Goal: Task Accomplishment & Management: Use online tool/utility

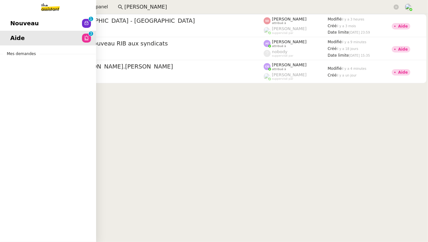
click at [28, 25] on span "Nouveau" at bounding box center [24, 24] width 29 height 10
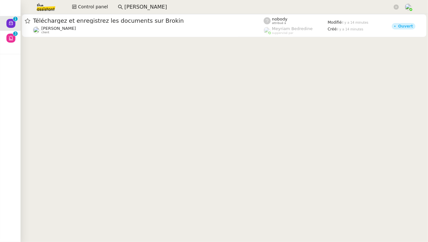
click at [153, 4] on input "[PERSON_NAME]" at bounding box center [258, 7] width 268 height 9
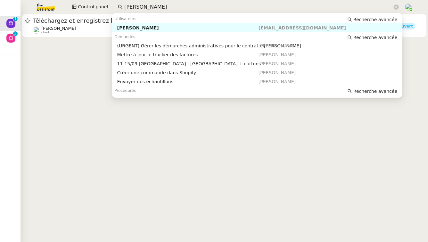
click at [151, 24] on nz-auto-option "[PERSON_NAME] [EMAIL_ADDRESS][DOMAIN_NAME]" at bounding box center [257, 27] width 291 height 9
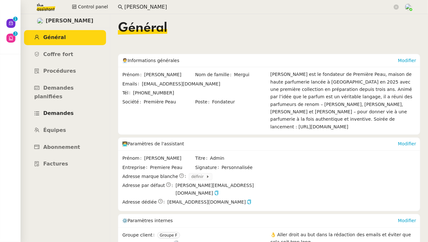
click at [72, 106] on link "Demandes" at bounding box center [65, 113] width 82 height 15
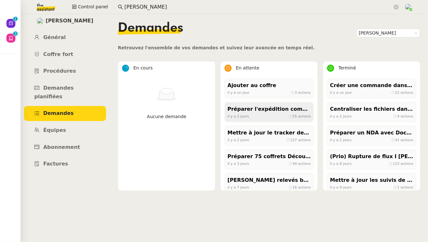
click at [259, 112] on div "Préparer l'expédition complète des parfums" at bounding box center [269, 109] width 83 height 9
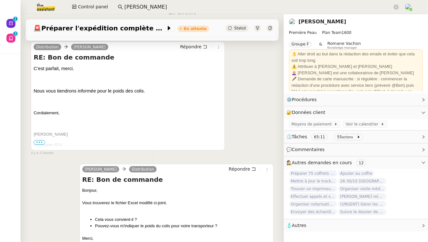
scroll to position [134, 0]
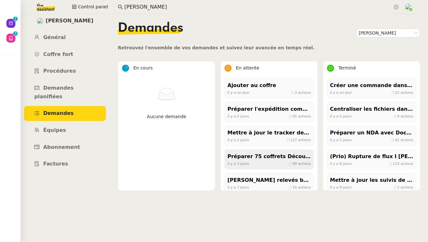
click at [262, 159] on div "Préparer 75 coffrets Découvertes pour jeudi midi" at bounding box center [269, 157] width 83 height 9
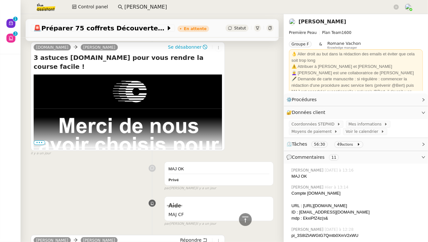
scroll to position [257, 0]
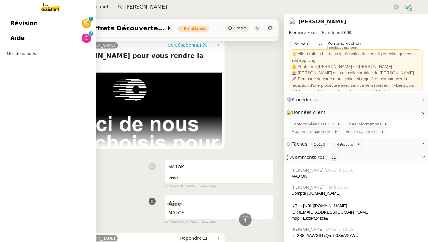
click at [19, 22] on span "Révision" at bounding box center [24, 24] width 28 height 10
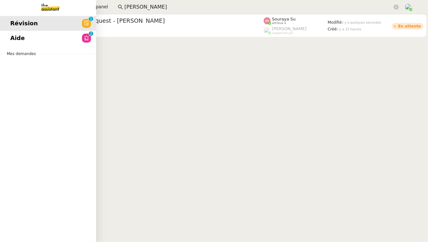
click at [71, 40] on link "Aide 0 1 2 3 4 5 6 7 8 9" at bounding box center [48, 38] width 96 height 15
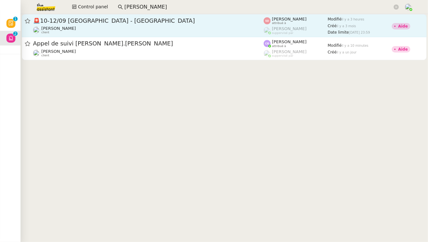
click at [177, 25] on div "🚨 10-12/09 [GEOGRAPHIC_DATA][PERSON_NAME] client" at bounding box center [148, 25] width 231 height 17
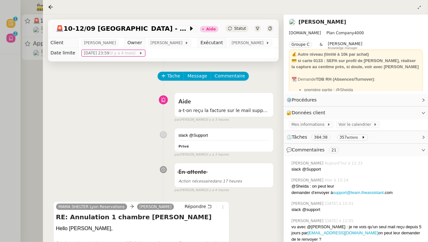
click at [17, 109] on div at bounding box center [214, 121] width 428 height 242
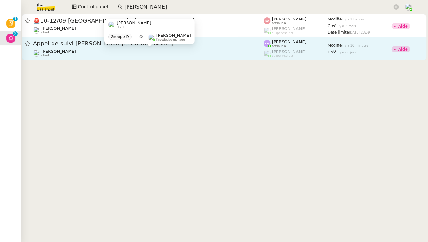
click at [98, 57] on div "[PERSON_NAME] client" at bounding box center [148, 53] width 231 height 8
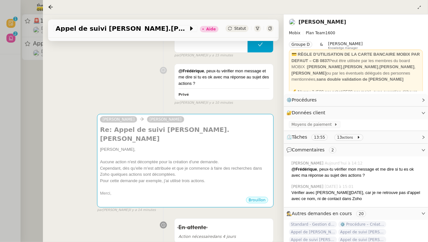
scroll to position [157, 0]
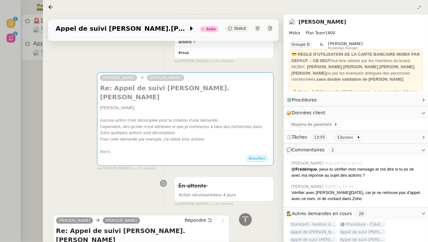
click at [21, 81] on div at bounding box center [214, 121] width 428 height 242
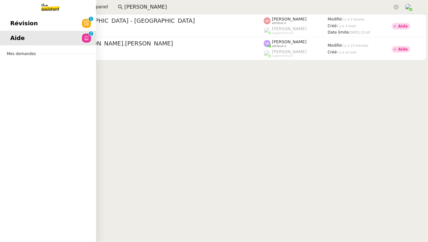
click at [14, 26] on span "Révision" at bounding box center [24, 24] width 28 height 10
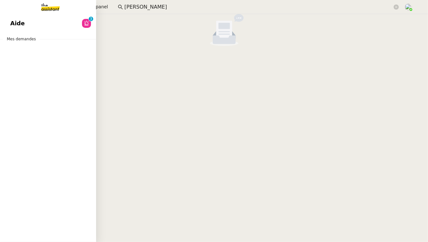
click at [21, 27] on span "Aide" at bounding box center [17, 24] width 14 height 10
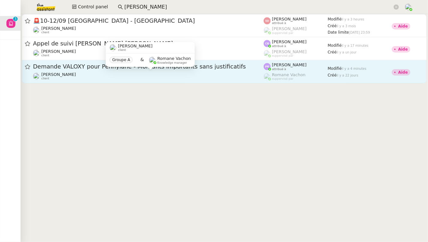
click at [190, 72] on div "[PERSON_NAME] client Groupe A & [PERSON_NAME] Knowledge manager" at bounding box center [150, 57] width 89 height 30
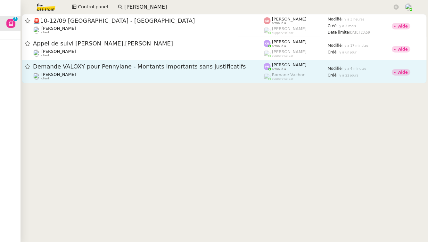
click at [200, 64] on span "Demande VALOXY pour Pennylane - Montants importants sans justificatifs" at bounding box center [148, 67] width 231 height 6
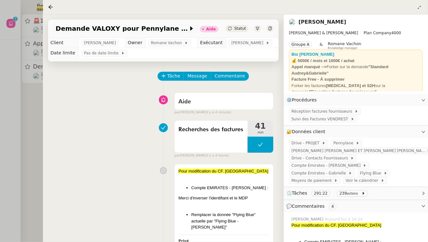
click at [31, 129] on div at bounding box center [214, 121] width 428 height 242
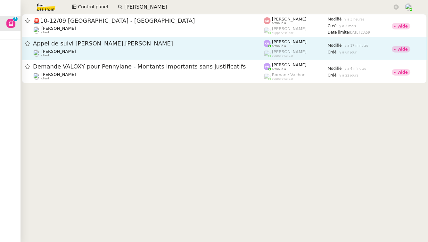
click at [140, 54] on div "[PERSON_NAME] client" at bounding box center [148, 53] width 231 height 8
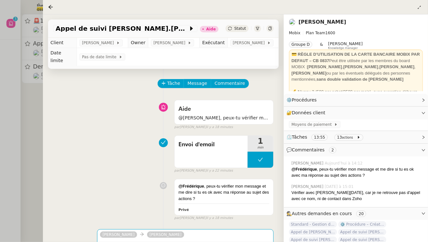
click at [29, 140] on div at bounding box center [214, 121] width 428 height 242
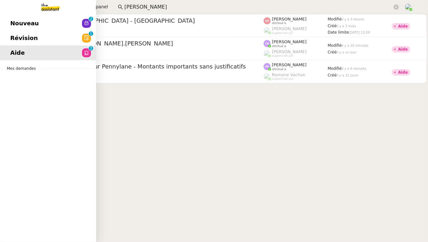
click at [63, 41] on link "Révision 0 1 2 3 4 5 6 7 8 9" at bounding box center [48, 38] width 96 height 15
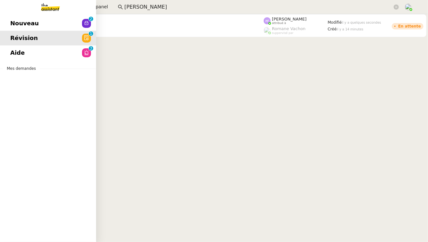
click at [37, 21] on link "Nouveau 0 1 2 3 4 5 6 7 8 9" at bounding box center [48, 23] width 96 height 15
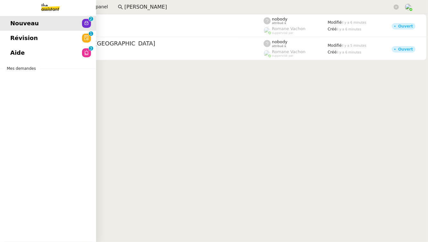
click at [17, 34] on span "Révision" at bounding box center [24, 38] width 28 height 10
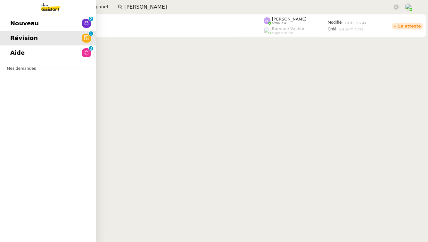
click at [11, 53] on span "Aide" at bounding box center [17, 53] width 14 height 10
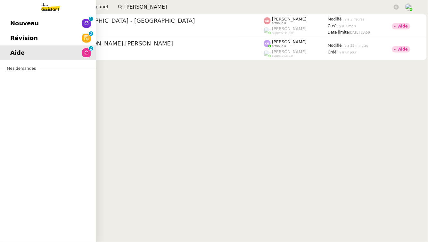
click at [33, 38] on span "Révision" at bounding box center [24, 38] width 28 height 10
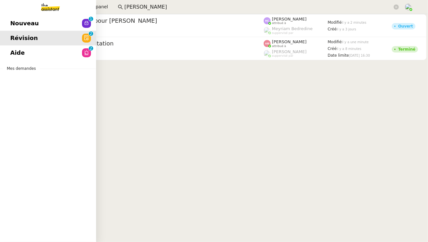
click at [4, 24] on link "Nouveau 0 1 2 3 4 5 6 7 8 9" at bounding box center [48, 23] width 96 height 15
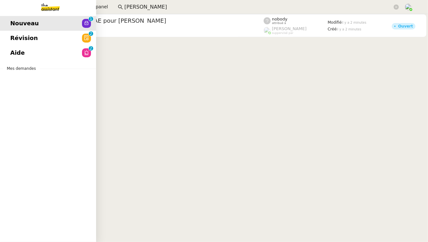
click at [18, 51] on span "Aide" at bounding box center [17, 53] width 14 height 10
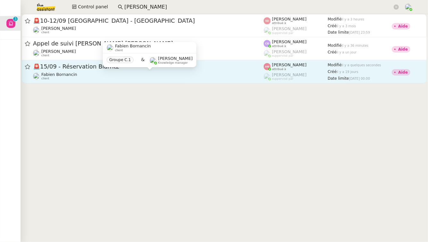
click at [167, 79] on div "[PERSON_NAME] client" at bounding box center [148, 76] width 231 height 8
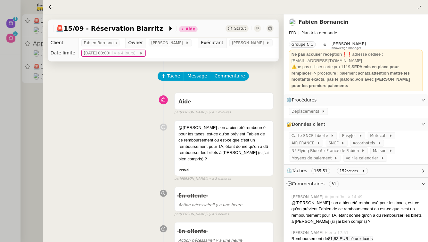
click at [33, 85] on div at bounding box center [214, 121] width 428 height 242
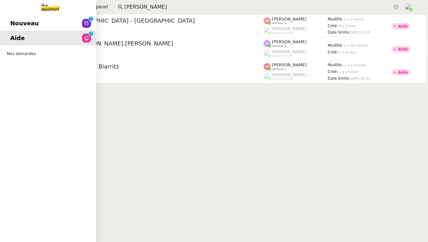
click at [12, 24] on span "Nouveau" at bounding box center [24, 24] width 29 height 10
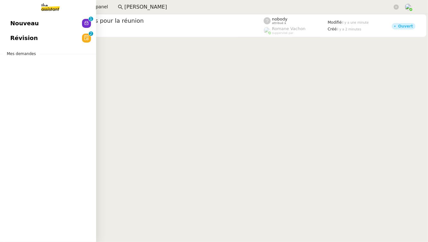
click at [59, 38] on link "Révision 0 1 2 3 4 5 6 7 8 9" at bounding box center [48, 38] width 96 height 15
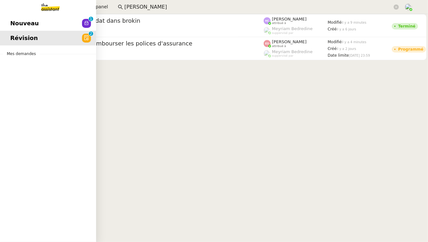
click at [13, 24] on span "Nouveau" at bounding box center [24, 24] width 29 height 10
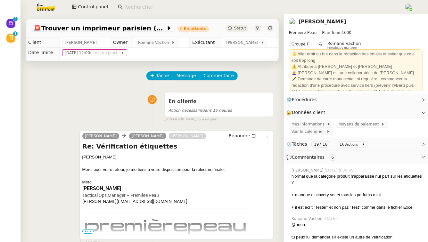
scroll to position [606, 0]
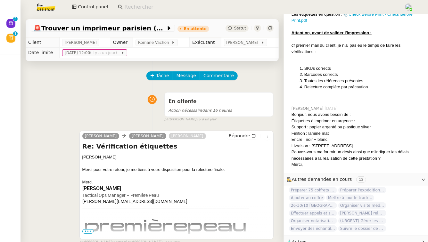
click at [380, 236] on div "🧴 Autres" at bounding box center [356, 242] width 144 height 12
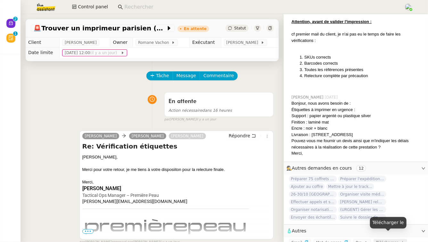
click at [378, 241] on span "Télécharger" at bounding box center [387, 243] width 22 height 4
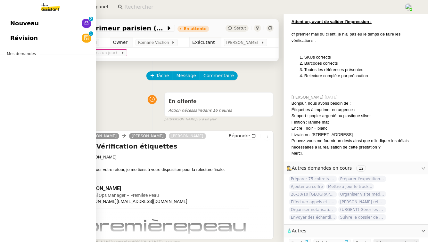
click at [10, 25] on span "Nouveau" at bounding box center [24, 24] width 29 height 10
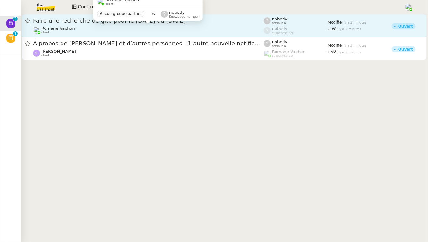
click at [116, 29] on div "Romane Vachon client" at bounding box center [148, 30] width 231 height 8
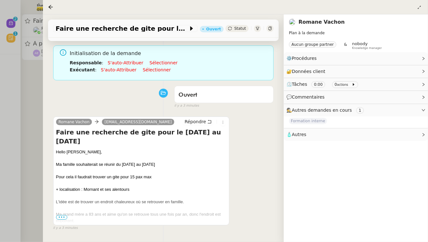
scroll to position [49, 0]
click at [65, 224] on div at bounding box center [141, 227] width 171 height 6
click at [65, 215] on span "•••" at bounding box center [62, 217] width 12 height 4
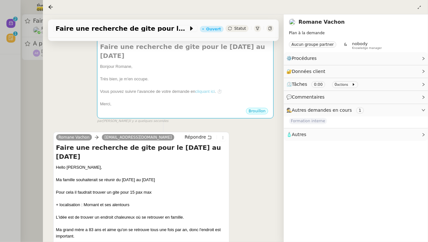
scroll to position [188, 0]
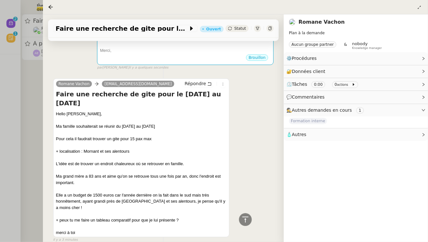
click at [26, 105] on div at bounding box center [214, 121] width 428 height 242
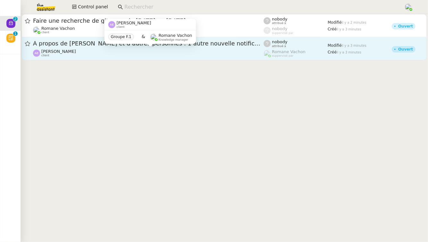
click at [82, 53] on div "Adrien Euphrasie client" at bounding box center [148, 53] width 231 height 8
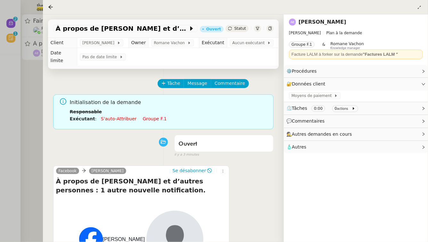
click at [10, 83] on div at bounding box center [214, 121] width 428 height 242
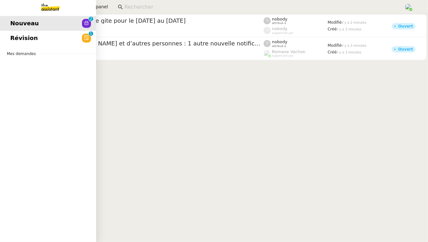
click at [18, 35] on span "Révision" at bounding box center [24, 38] width 28 height 10
